Goal: Task Accomplishment & Management: Manage account settings

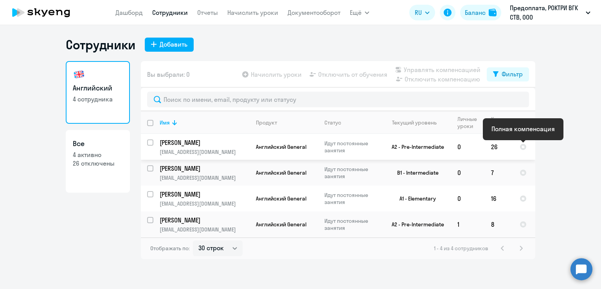
select select "30"
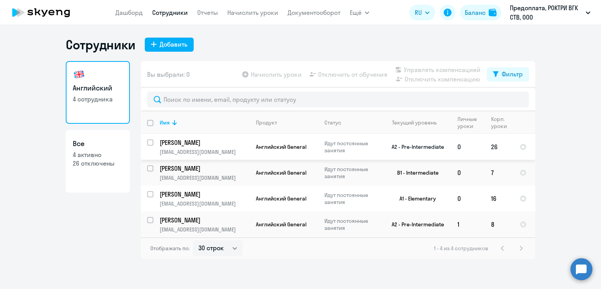
drag, startPoint x: 196, startPoint y: 143, endPoint x: 151, endPoint y: 144, distance: 45.0
click at [151, 144] on input "select row 6354516" at bounding box center [155, 147] width 16 height 16
checkbox input "true"
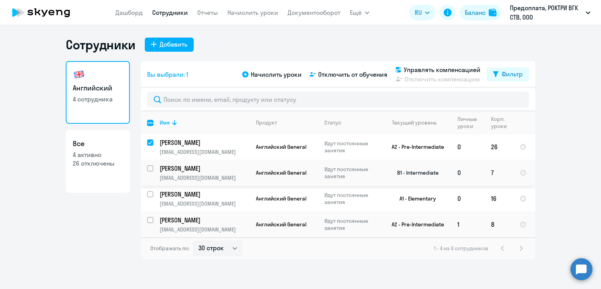
click at [152, 169] on input "select row 6041125" at bounding box center [155, 173] width 16 height 16
checkbox input "true"
click at [151, 196] on input "select row 22562592" at bounding box center [155, 199] width 16 height 16
checkbox input "true"
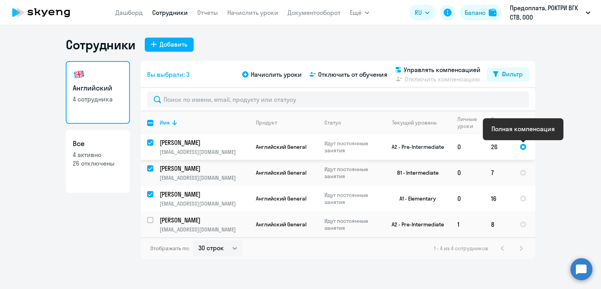
click at [521, 147] on div at bounding box center [522, 146] width 7 height 7
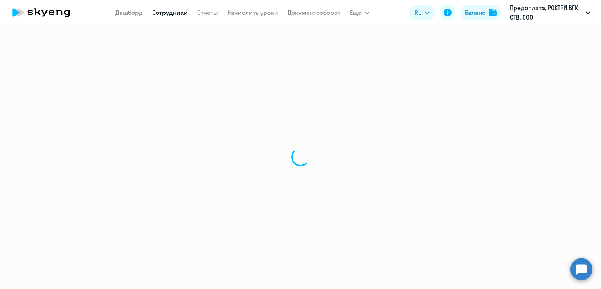
select select "english"
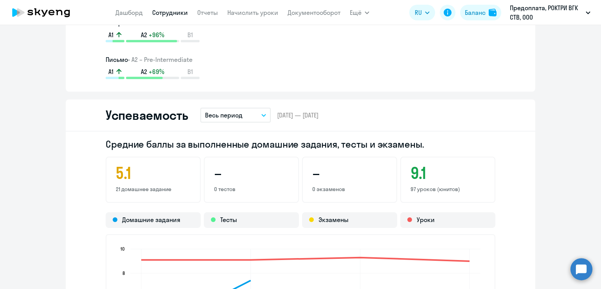
scroll to position [665, 0]
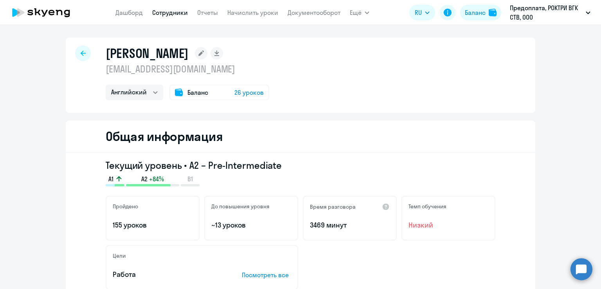
select select "30"
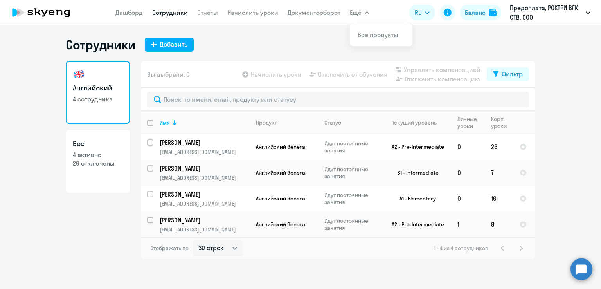
click at [365, 13] on icon "button" at bounding box center [367, 13] width 4 height 2
click at [365, 13] on icon "button" at bounding box center [367, 12] width 5 height 3
click at [150, 167] on input "select row 6041125" at bounding box center [155, 173] width 16 height 16
checkbox input "true"
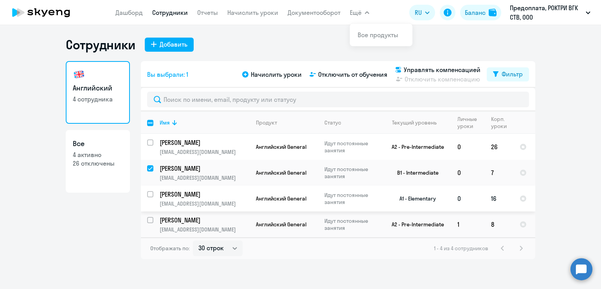
click at [147, 194] on input "select row 22562592" at bounding box center [155, 199] width 16 height 16
checkbox input "true"
click at [152, 223] on input "select row 38644059" at bounding box center [155, 225] width 16 height 16
checkbox input "true"
click at [154, 223] on td "[PERSON_NAME] [EMAIL_ADDRESS][DOMAIN_NAME]" at bounding box center [201, 224] width 96 height 26
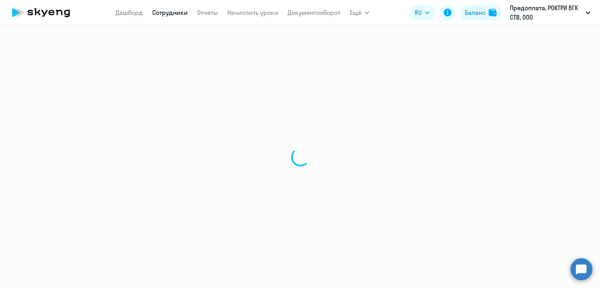
select select "english"
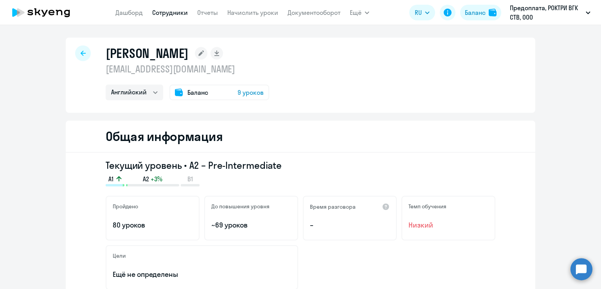
select select "30"
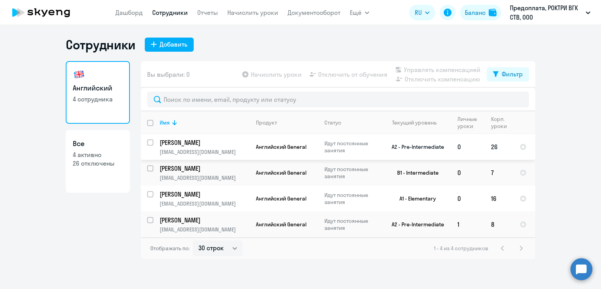
click at [151, 142] on input "select row 6354516" at bounding box center [155, 147] width 16 height 16
checkbox input "true"
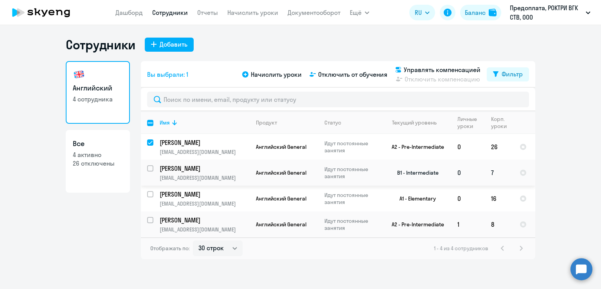
click at [151, 168] on input "select row 6041125" at bounding box center [155, 173] width 16 height 16
checkbox input "true"
click at [148, 192] on input "select row 22562592" at bounding box center [155, 199] width 16 height 16
checkbox input "true"
click at [410, 72] on span "Управлять компенсацией" at bounding box center [442, 69] width 77 height 9
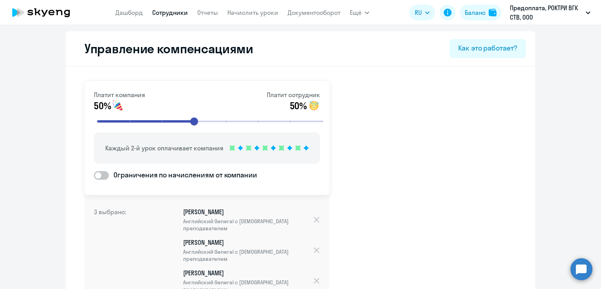
click at [165, 10] on link "Сотрудники" at bounding box center [170, 13] width 36 height 8
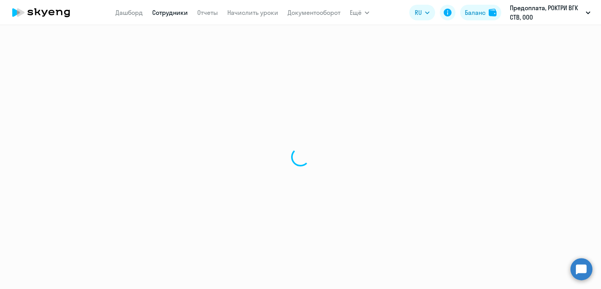
select select "30"
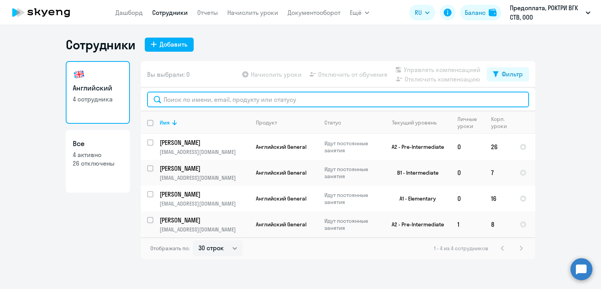
click at [244, 100] on input "text" at bounding box center [338, 100] width 382 height 16
